Goal: Answer question/provide support

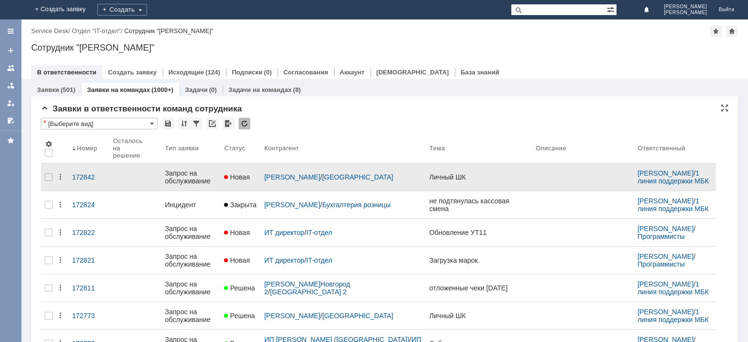
click at [179, 177] on div "Запрос на обслуживание" at bounding box center [191, 177] width 52 height 16
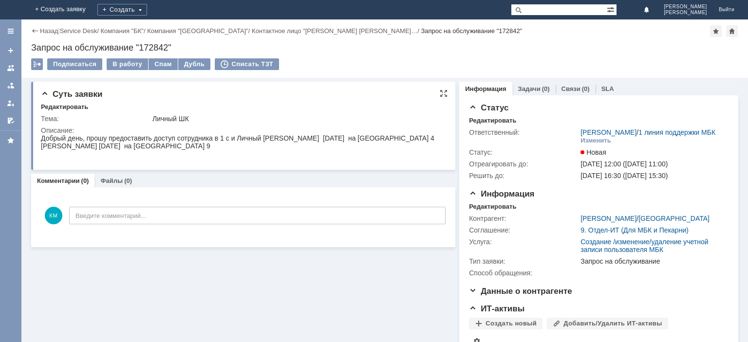
click at [289, 139] on div "Добрый день, прошу предоставить доступ сотрудника в 1 с и Личный [PERSON_NAME] …" at bounding box center [237, 138] width 393 height 8
copy div "[PERSON_NAME]"
click at [329, 137] on div "Добрый день, прошу предоставить доступ сотрудника в 1 с и Личный [PERSON_NAME] …" at bounding box center [237, 138] width 393 height 8
drag, startPoint x: 279, startPoint y: 139, endPoint x: 396, endPoint y: 138, distance: 117.8
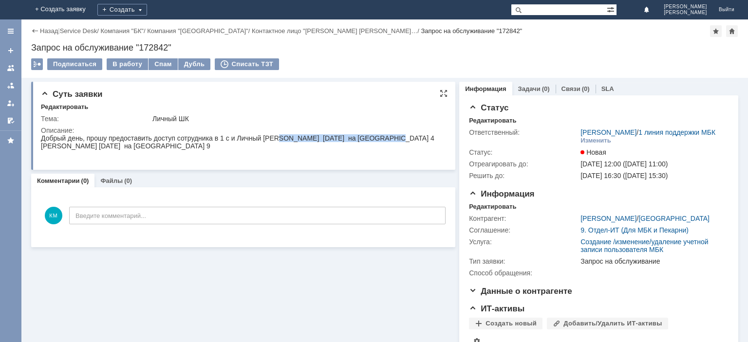
click at [396, 138] on div "Добрый день, прошу предоставить доступ сотрудника в 1 с и Личный [PERSON_NAME] …" at bounding box center [237, 138] width 393 height 8
copy div "[PERSON_NAME]"
drag, startPoint x: 401, startPoint y: 137, endPoint x: 433, endPoint y: 138, distance: 32.2
click at [433, 138] on div "Добрый день, прошу предоставить доступ сотрудника в 1 с и Личный [PERSON_NAME] …" at bounding box center [237, 138] width 393 height 8
copy div "[DATE]"
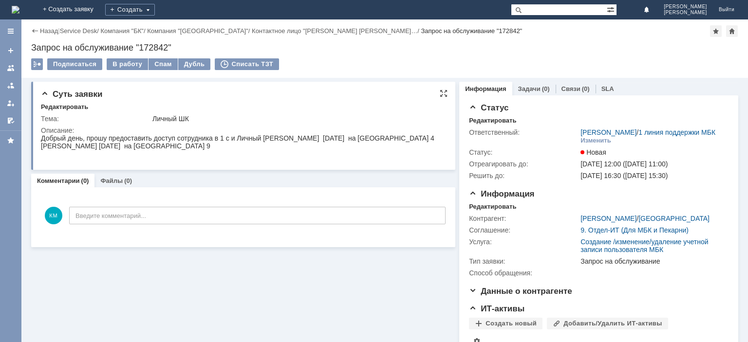
click at [66, 150] on div "[PERSON_NAME] [DATE] на [GEOGRAPHIC_DATA] 9" at bounding box center [237, 146] width 393 height 8
copy div "[PERSON_NAME]"
drag, startPoint x: 141, startPoint y: 155, endPoint x: 40, endPoint y: 157, distance: 100.8
click at [41, 150] on html "Добрый день, прошу предоставить доступ сотрудника в 1 с и Личный [PERSON_NAME] …" at bounding box center [242, 142] width 402 height 16
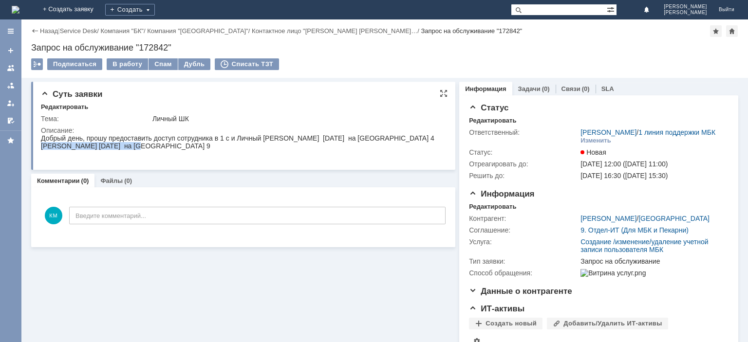
copy div "[PERSON_NAME]"
click at [149, 150] on div "[PERSON_NAME] [DATE] на [GEOGRAPHIC_DATA] 9" at bounding box center [237, 146] width 393 height 8
drag, startPoint x: 146, startPoint y: 153, endPoint x: 177, endPoint y: 152, distance: 31.2
click at [177, 150] on div "[PERSON_NAME] [DATE] на [GEOGRAPHIC_DATA] 9" at bounding box center [237, 146] width 393 height 8
copy div "[DATE]"
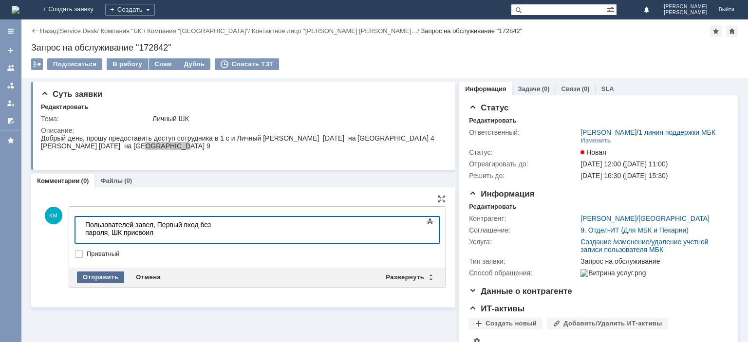
click at [104, 276] on div "Отправить" at bounding box center [100, 278] width 47 height 12
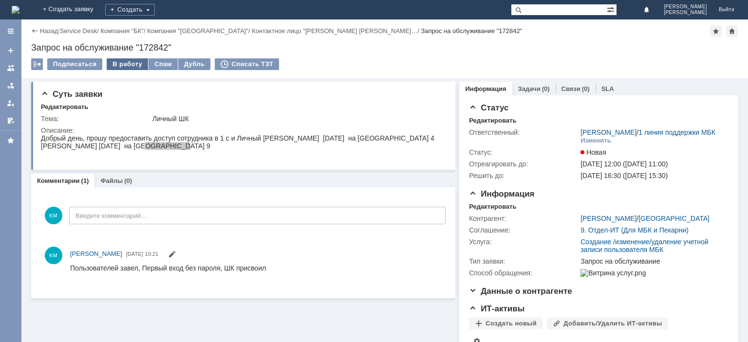
click at [133, 68] on div "В работу" at bounding box center [127, 64] width 41 height 12
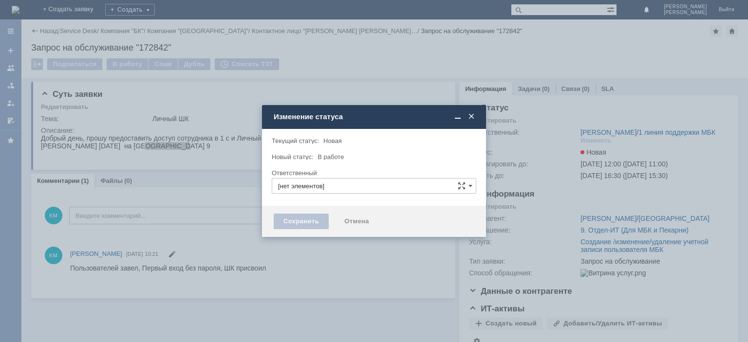
type input "[PERSON_NAME]"
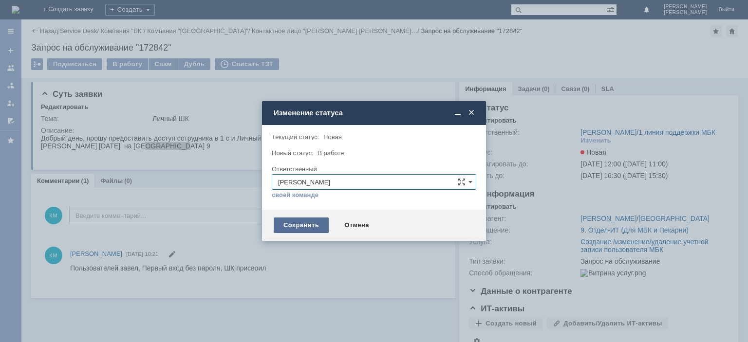
click at [300, 224] on div "Сохранить" at bounding box center [301, 226] width 55 height 16
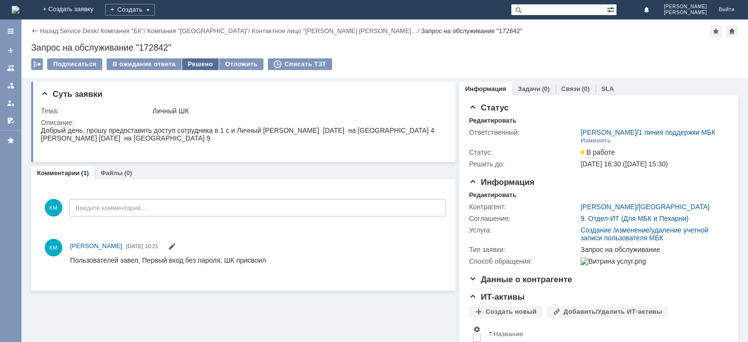
click at [196, 65] on div "Решено" at bounding box center [200, 64] width 37 height 12
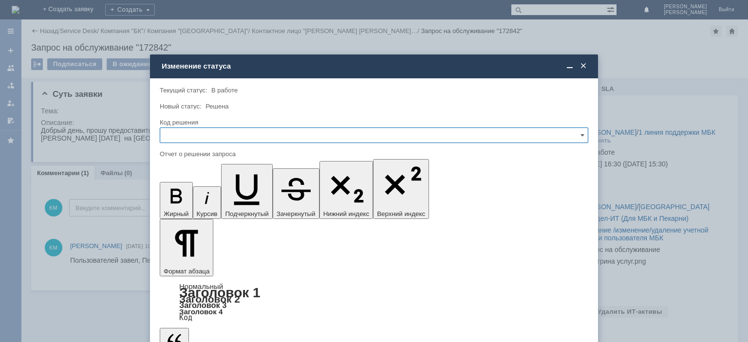
click at [207, 129] on input "text" at bounding box center [374, 136] width 428 height 16
drag, startPoint x: 187, startPoint y: 198, endPoint x: 26, endPoint y: 60, distance: 211.7
click at [187, 198] on span "Решено" at bounding box center [374, 202] width 416 height 8
type input "Решено"
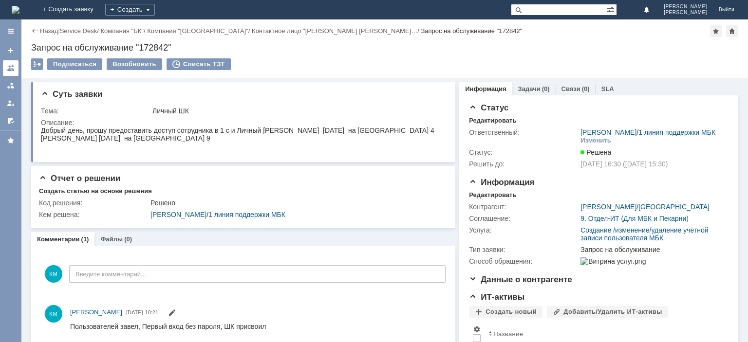
click at [10, 65] on div at bounding box center [11, 68] width 8 height 8
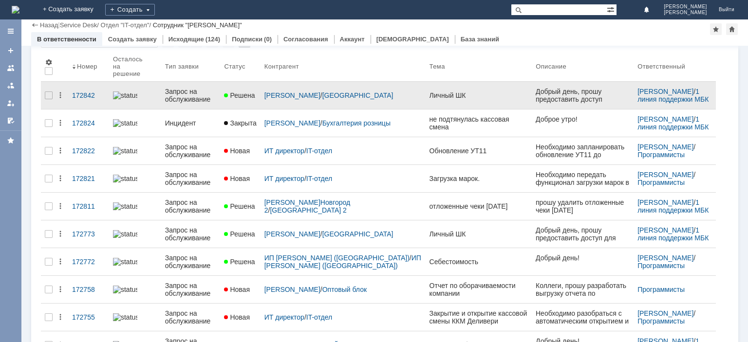
click at [179, 95] on div "Запрос на обслуживание" at bounding box center [191, 96] width 52 height 16
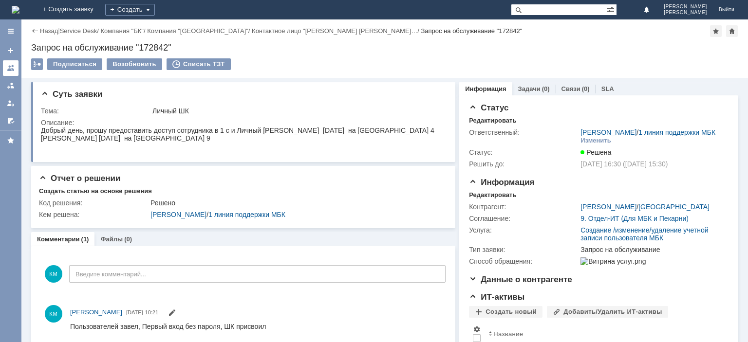
click at [13, 69] on div at bounding box center [11, 68] width 8 height 8
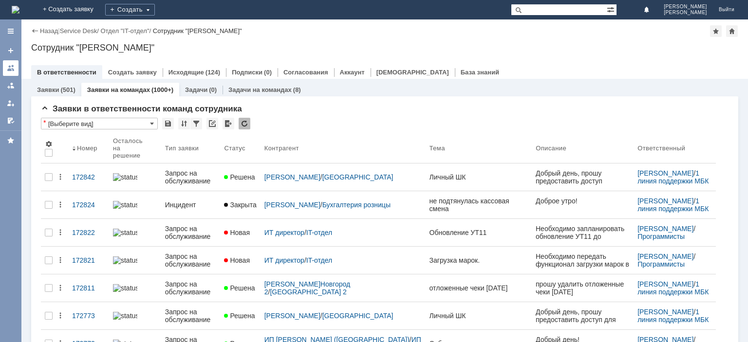
click at [16, 68] on link at bounding box center [11, 68] width 16 height 16
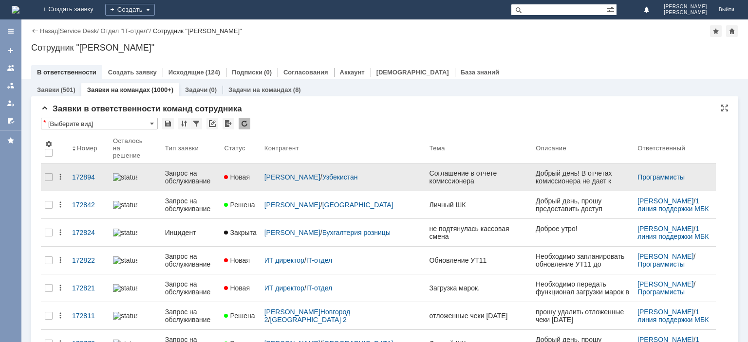
click at [194, 175] on div "Запрос на обслуживание" at bounding box center [191, 177] width 52 height 16
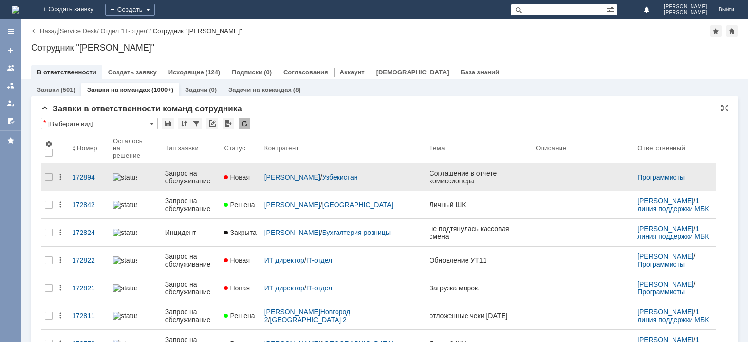
click at [322, 173] on link "Узбекистан" at bounding box center [340, 177] width 36 height 8
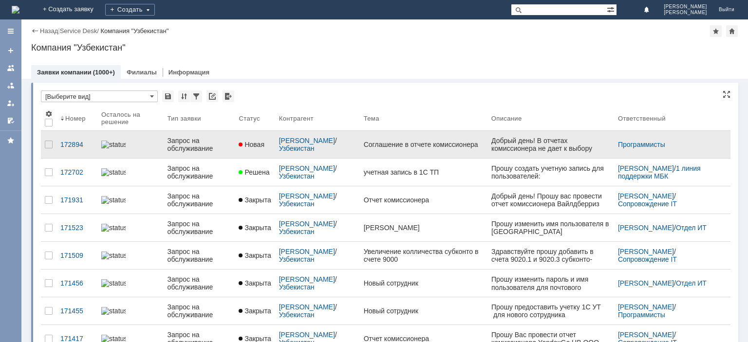
click at [188, 142] on div "Запрос на обслуживание" at bounding box center [200, 145] width 64 height 16
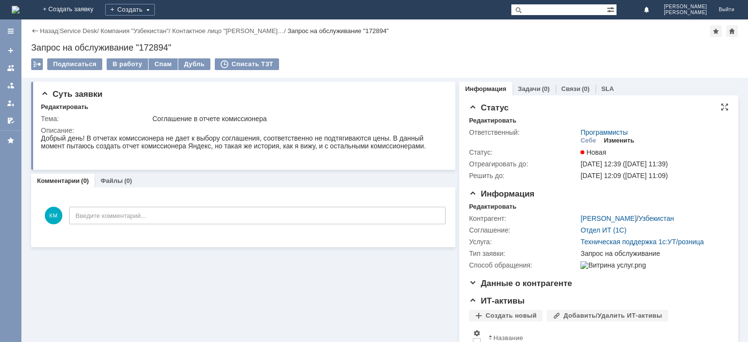
click at [610, 141] on div "Изменить" at bounding box center [619, 141] width 31 height 8
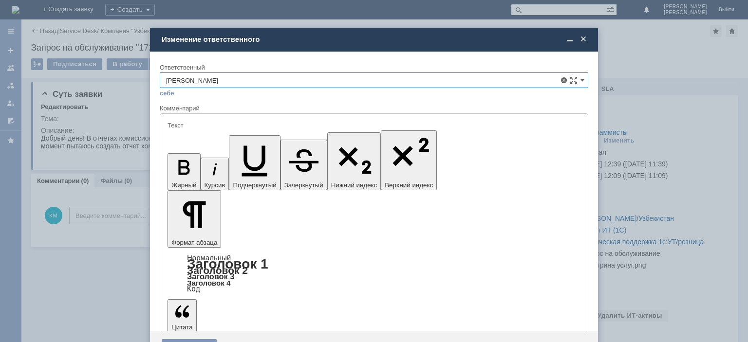
click at [217, 153] on span "[PERSON_NAME]" at bounding box center [374, 152] width 416 height 8
type input "[PERSON_NAME]"
click at [186, 339] on div "Сохранить" at bounding box center [189, 347] width 55 height 16
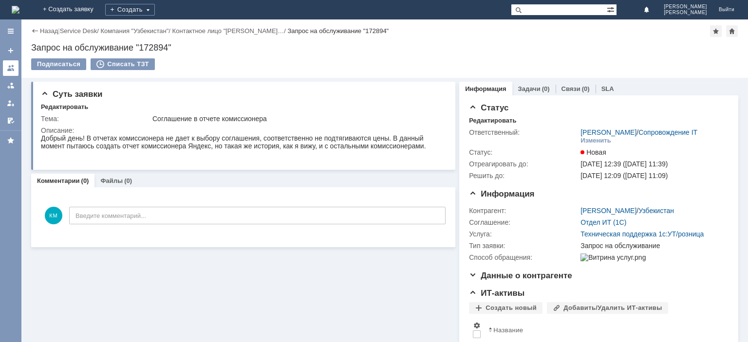
click at [9, 63] on link at bounding box center [11, 68] width 16 height 16
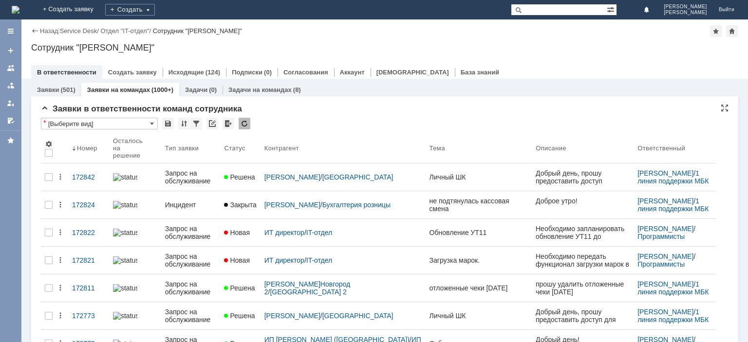
click at [239, 121] on div at bounding box center [245, 124] width 12 height 12
